Goal: Task Accomplishment & Management: Use online tool/utility

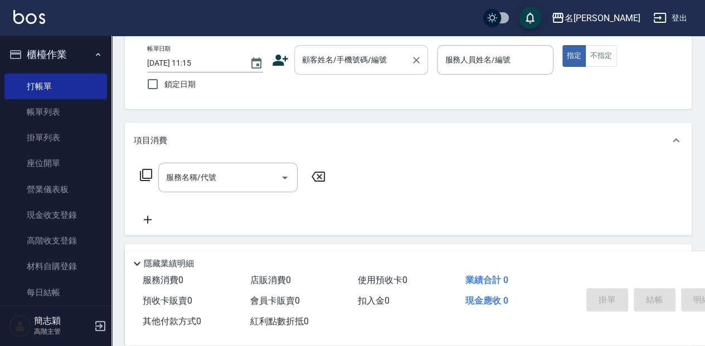
scroll to position [57, 0]
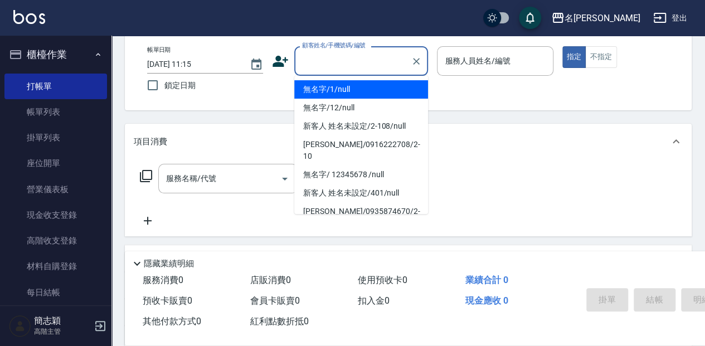
click at [310, 61] on input "顧客姓名/手機號碼/編號" at bounding box center [352, 61] width 107 height 20
click at [324, 88] on li "無名字/1/null" at bounding box center [361, 89] width 134 height 18
type input "無名字/1/null"
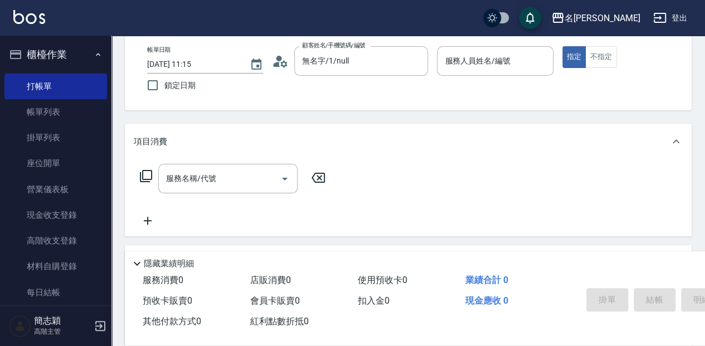
click at [324, 89] on div "帳單日期 [DATE] 11:15 鎖定日期 顧客姓名/手機號碼/編號 無名字/1/null 顧客姓名/手機號碼/編號 服務人員姓名/編號 服務人員姓名/編號…" at bounding box center [408, 71] width 540 height 51
click at [453, 61] on input "服務人員姓名/編號" at bounding box center [495, 61] width 106 height 20
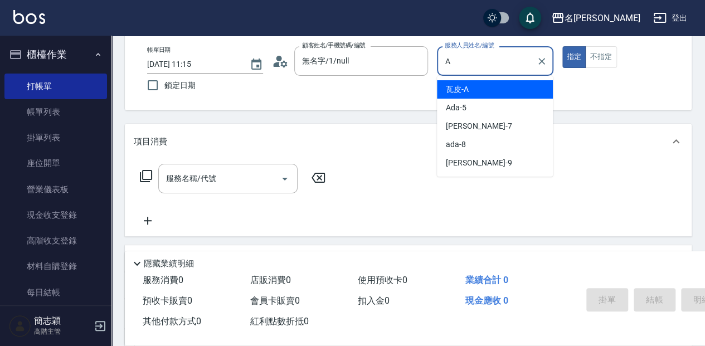
type input "瓦皮-A"
type button "true"
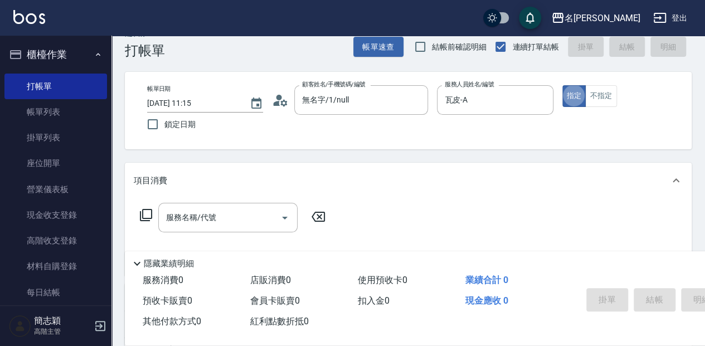
scroll to position [0, 0]
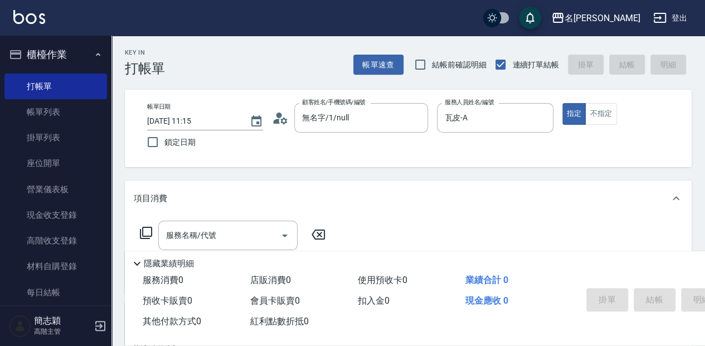
click at [149, 262] on p "隱藏業績明細" at bounding box center [169, 264] width 50 height 12
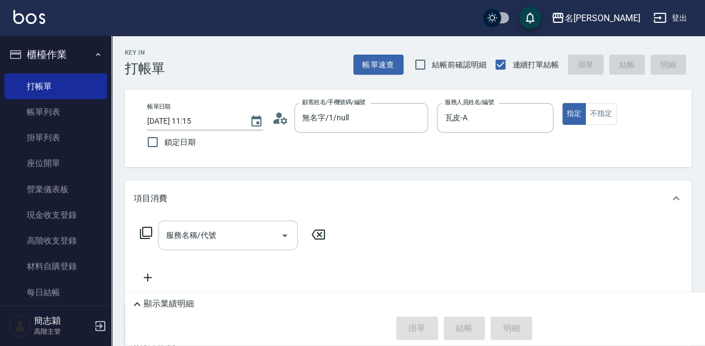
click at [164, 234] on input "服務名稱/代號" at bounding box center [219, 236] width 113 height 20
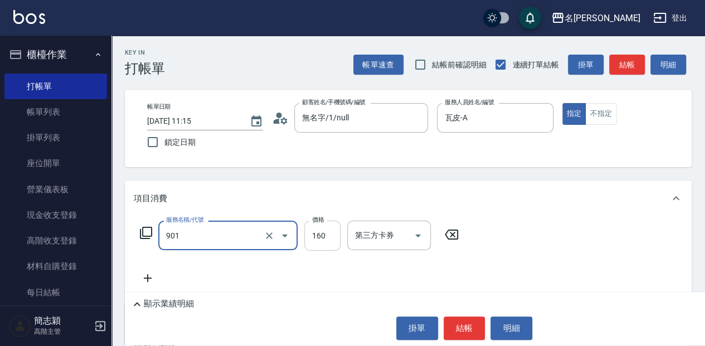
type input "修手(901)"
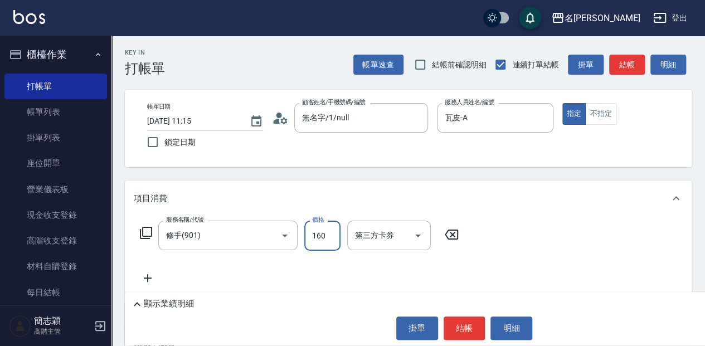
click at [317, 226] on input "160" at bounding box center [322, 236] width 36 height 30
type input "300"
click at [463, 331] on button "結帳" at bounding box center [465, 328] width 42 height 23
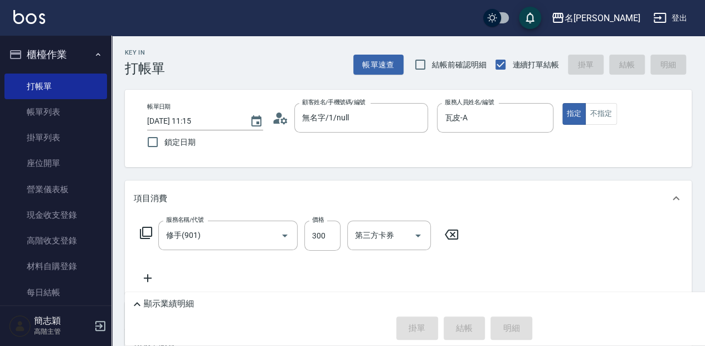
type input "[DATE] 14:06"
